Goal: Transaction & Acquisition: Purchase product/service

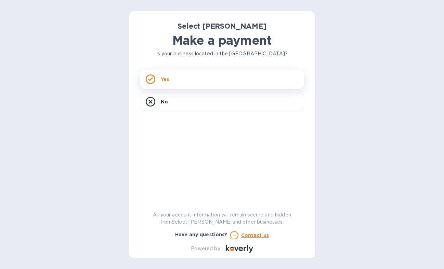
click at [199, 80] on div "Yes" at bounding box center [222, 79] width 164 height 19
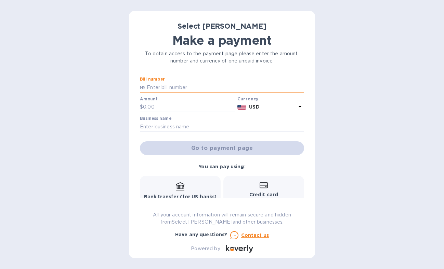
click at [174, 87] on input "text" at bounding box center [224, 87] width 159 height 10
type input "ss-263134"
click at [179, 109] on input "text" at bounding box center [189, 107] width 92 height 10
type input "153.00"
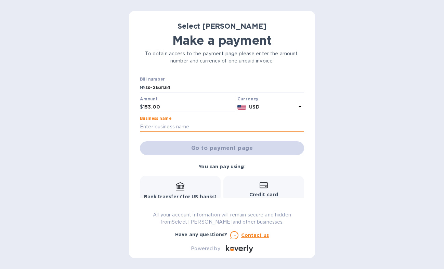
click at [190, 125] on input "text" at bounding box center [222, 127] width 164 height 10
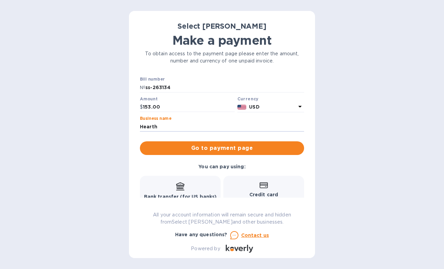
drag, startPoint x: 173, startPoint y: 127, endPoint x: 177, endPoint y: 132, distance: 6.6
click at [173, 127] on input "Hearth" at bounding box center [222, 127] width 164 height 10
type input "Hearth & Green dba Anaway Place"
click at [233, 150] on span "Go to payment page" at bounding box center [221, 148] width 153 height 8
